Goal: Information Seeking & Learning: Learn about a topic

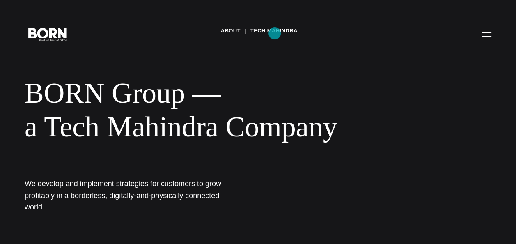
click at [275, 33] on link "Tech Mahindra" at bounding box center [273, 31] width 47 height 12
click at [37, 39] on icon ".st0{display:none;} .st1{display:inline;} .st2{font-family:'HelveticaNeue-Mediu…" at bounding box center [47, 33] width 53 height 21
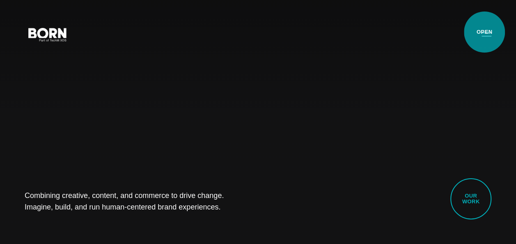
click at [484, 32] on button "Primary Menu" at bounding box center [486, 33] width 20 height 17
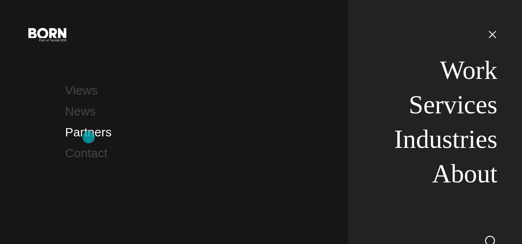
click at [89, 137] on link "Partners" at bounding box center [88, 132] width 46 height 14
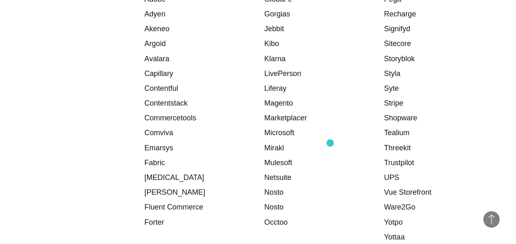
scroll to position [1272, 0]
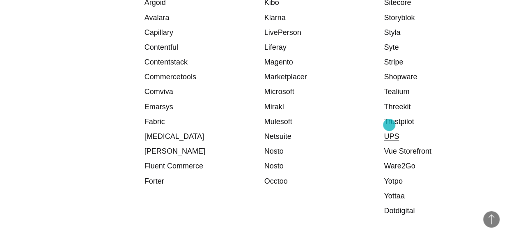
click at [389, 132] on link "UPS" at bounding box center [391, 136] width 15 height 8
